Goal: Task Accomplishment & Management: Use online tool/utility

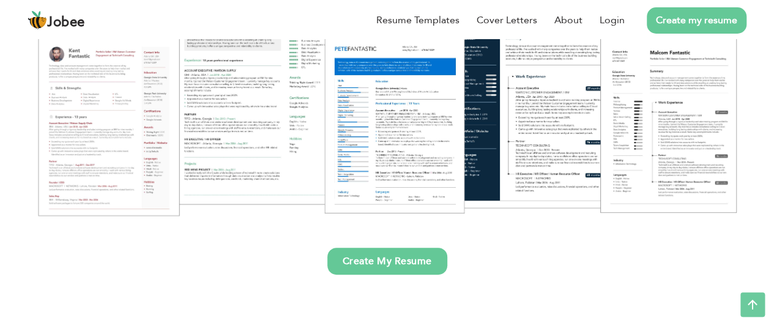
scroll to position [245, 0]
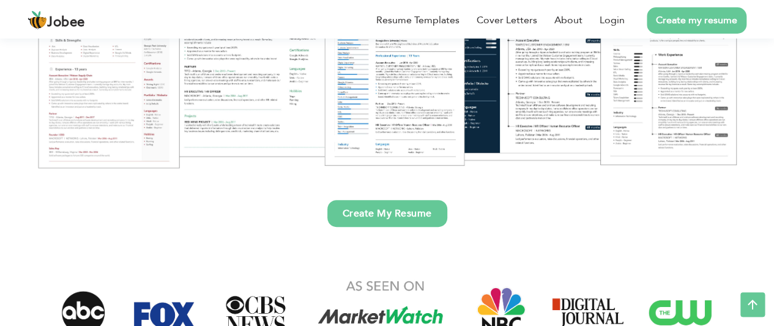
click at [422, 220] on link "Create My Resume" at bounding box center [387, 213] width 120 height 27
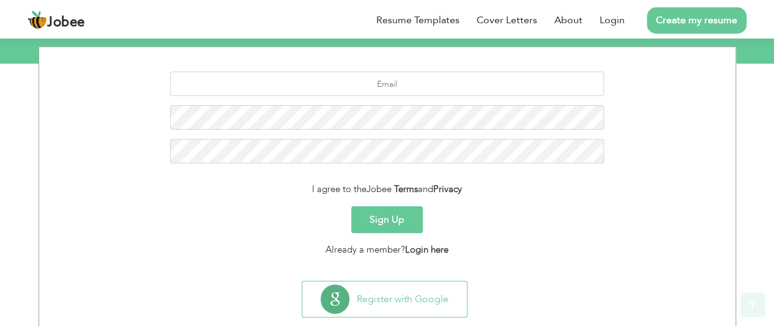
scroll to position [181, 0]
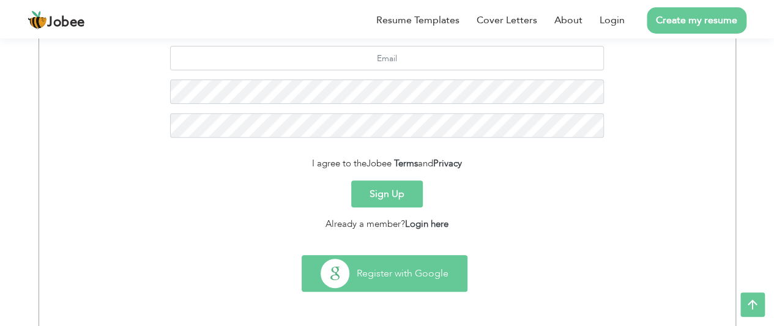
click at [386, 278] on button "Register with Google" at bounding box center [384, 273] width 165 height 35
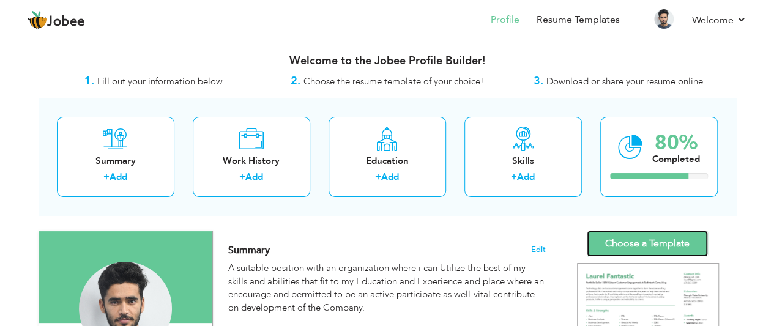
click at [657, 240] on link "Choose a Template" at bounding box center [647, 244] width 121 height 26
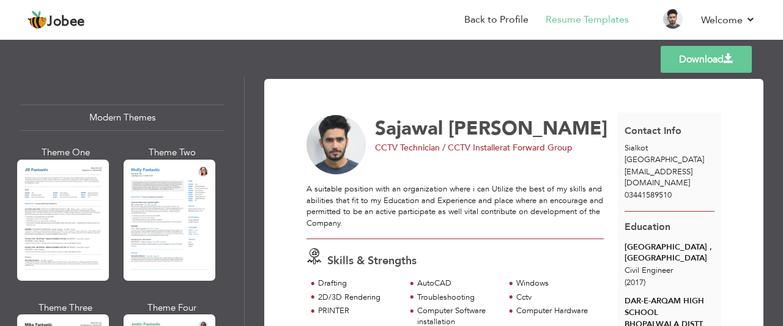
scroll to position [545, 0]
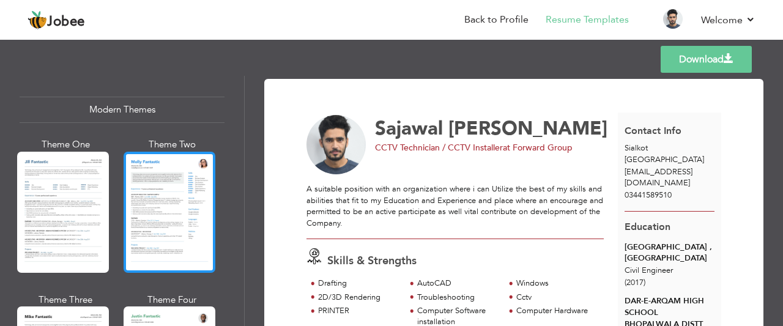
click at [184, 184] on div at bounding box center [170, 212] width 92 height 121
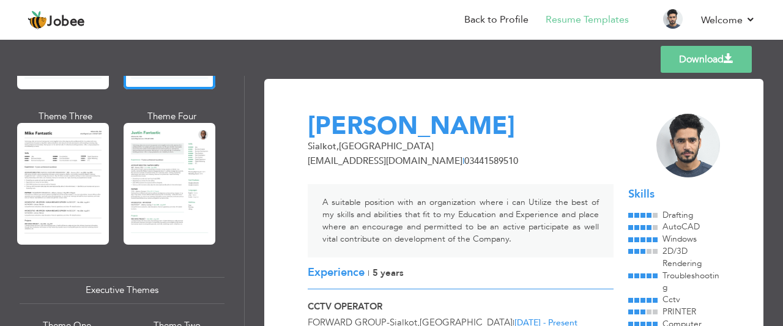
scroll to position [748, 0]
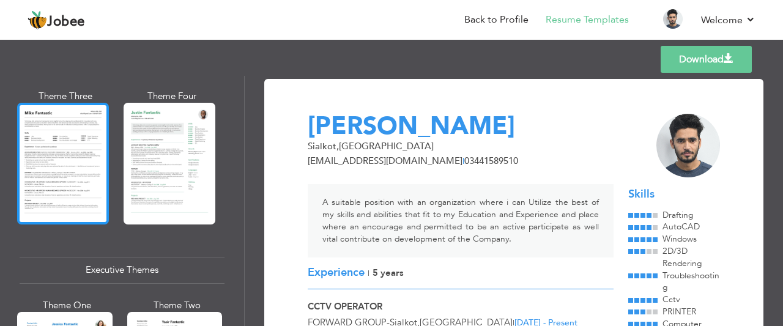
click at [67, 140] on div at bounding box center [63, 163] width 92 height 121
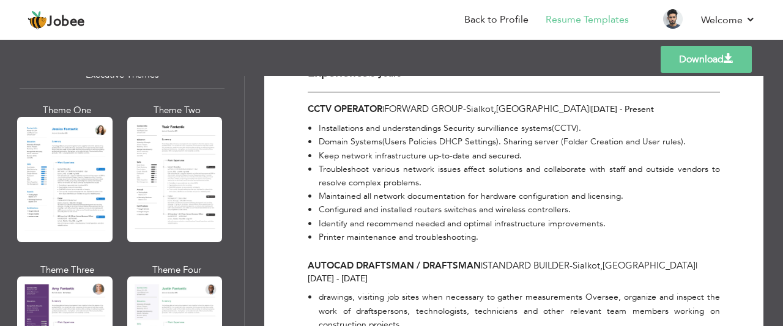
scroll to position [976, 0]
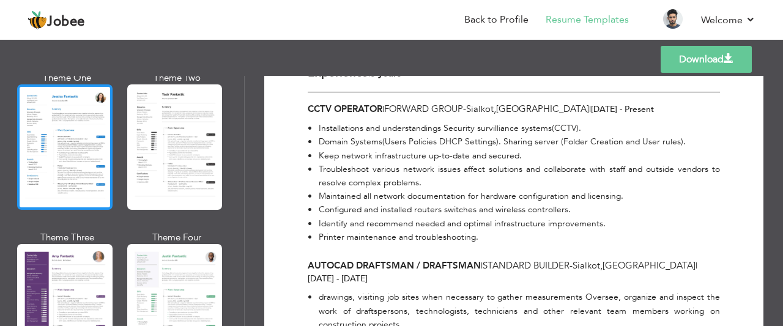
click at [81, 146] on div at bounding box center [64, 146] width 95 height 125
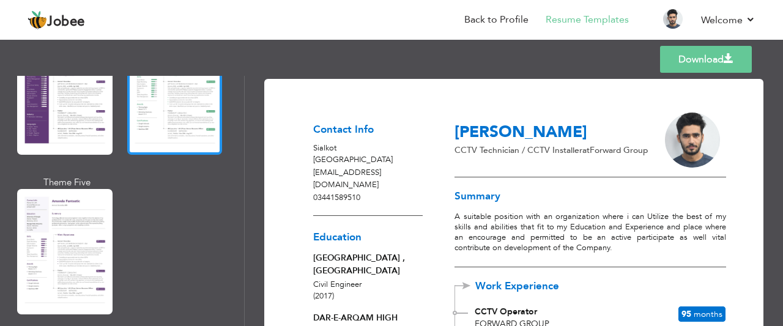
scroll to position [1220, 0]
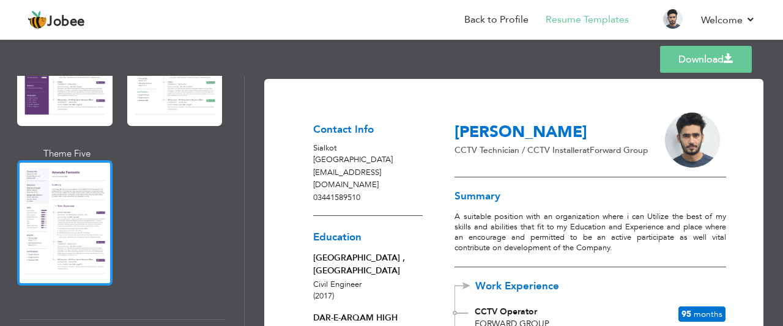
click at [47, 206] on div at bounding box center [64, 222] width 95 height 125
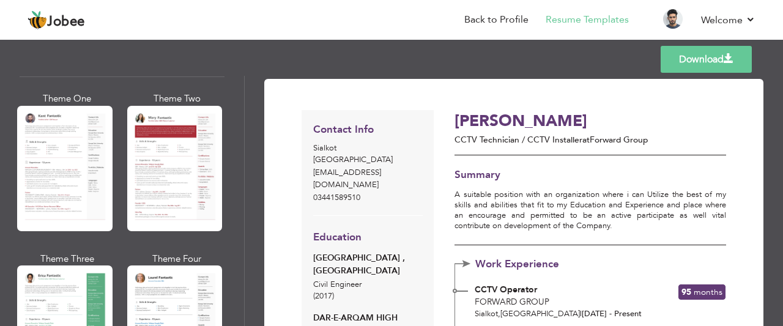
scroll to position [0, 0]
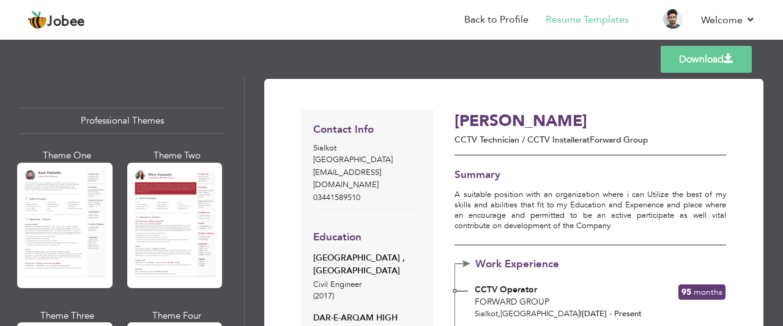
click at [237, 84] on div "Professional Themes Theme One Theme Two Theme Three Theme Six" at bounding box center [122, 201] width 244 height 250
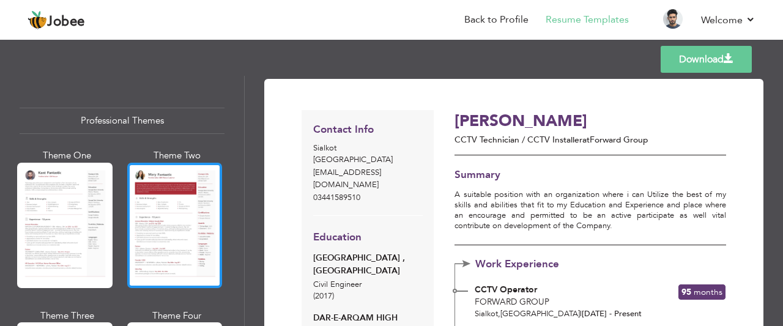
click at [151, 214] on div at bounding box center [174, 225] width 95 height 125
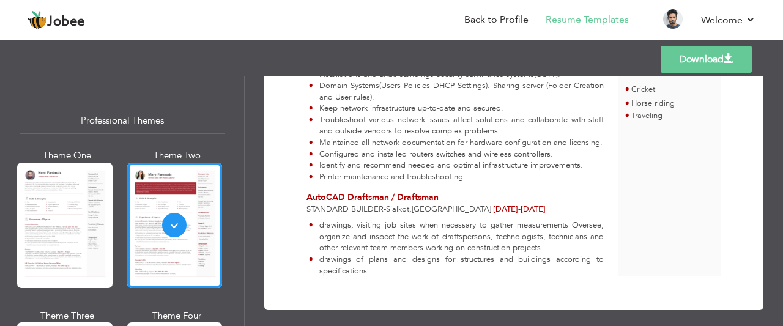
scroll to position [387, 0]
